Goal: Information Seeking & Learning: Learn about a topic

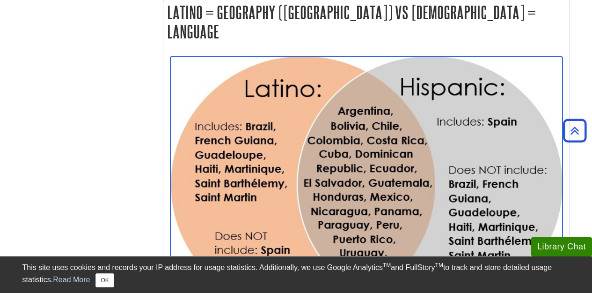
scroll to position [682, 0]
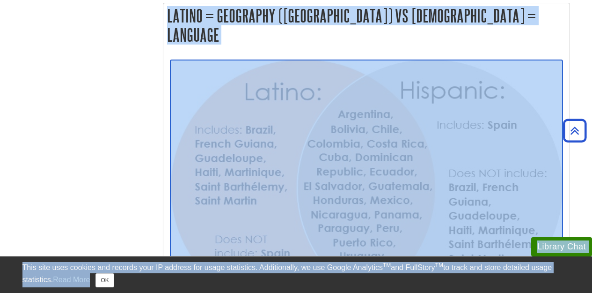
click at [300, 229] on img "Link opens in new window" at bounding box center [366, 189] width 392 height 258
click at [319, 76] on img "Link opens in new window" at bounding box center [366, 189] width 392 height 258
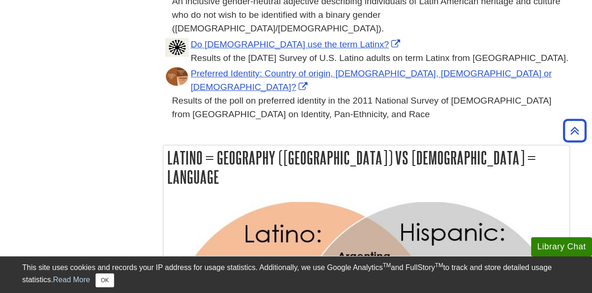
scroll to position [547, 0]
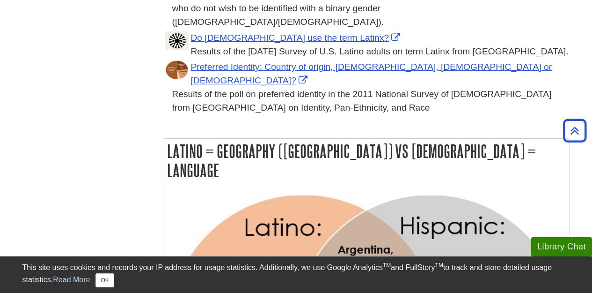
drag, startPoint x: 169, startPoint y: 112, endPoint x: 500, endPoint y: 116, distance: 331.1
click at [500, 139] on h2 "Latino = Geography ([GEOGRAPHIC_DATA]) vs [DEMOGRAPHIC_DATA] = Language" at bounding box center [366, 161] width 407 height 44
copy h2 "Latino = Geography ([GEOGRAPHIC_DATA]) vs [DEMOGRAPHIC_DATA] = Language"
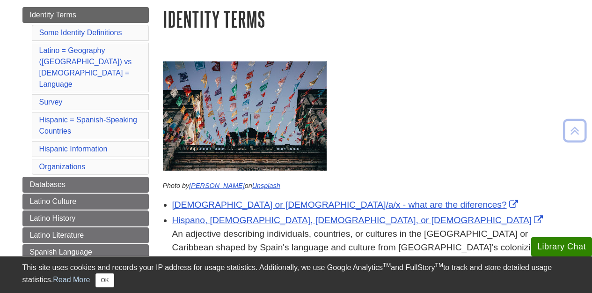
scroll to position [111, 0]
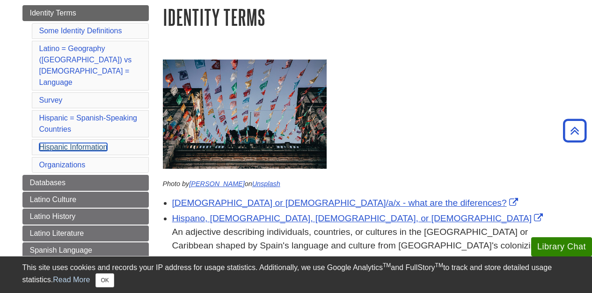
click at [97, 143] on link "Hispanic Information" at bounding box center [73, 147] width 68 height 8
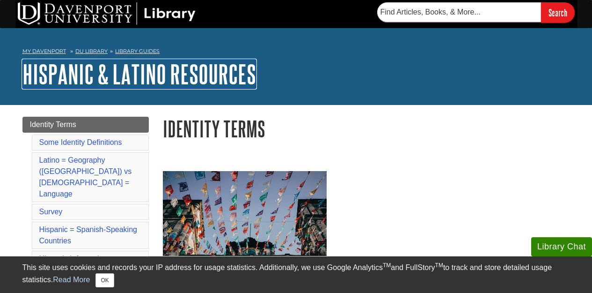
click at [226, 60] on link "Hispanic & Latino Resources" at bounding box center [139, 73] width 234 height 29
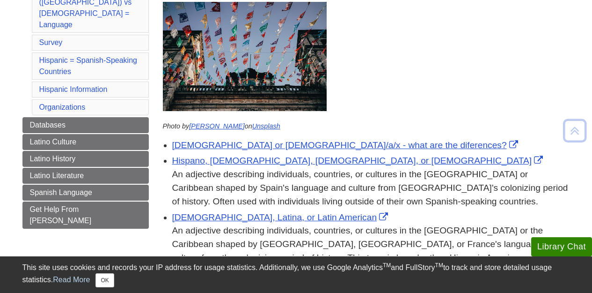
scroll to position [170, 0]
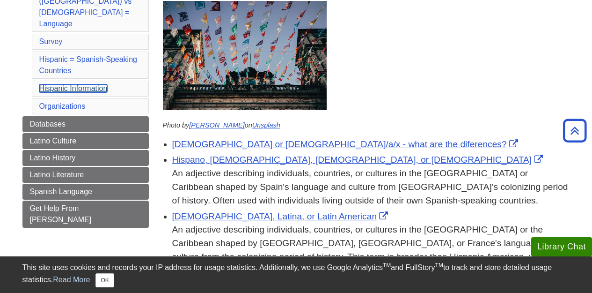
click at [78, 84] on link "Hispanic Information" at bounding box center [73, 88] width 68 height 8
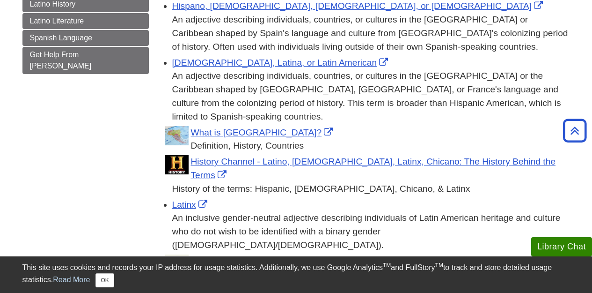
scroll to position [258, 0]
